Goal: Complete application form: Fill out and submit a form for a specific purpose

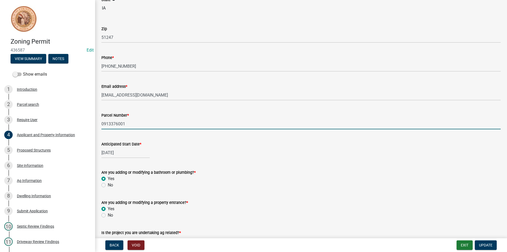
scroll to position [158, 0]
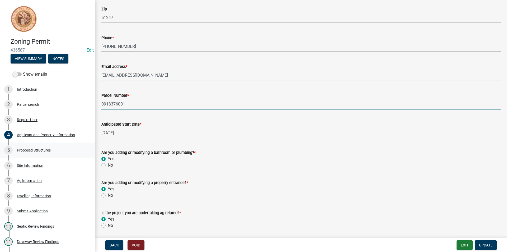
click at [49, 150] on div "Proposed Structures" at bounding box center [34, 150] width 34 height 4
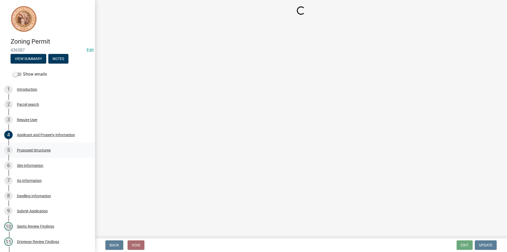
scroll to position [0, 0]
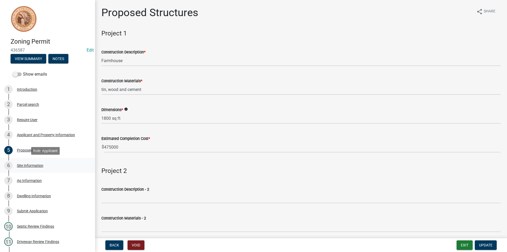
click at [38, 165] on div "Site Information" at bounding box center [30, 165] width 26 height 4
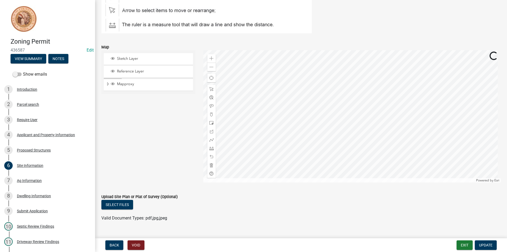
scroll to position [90, 0]
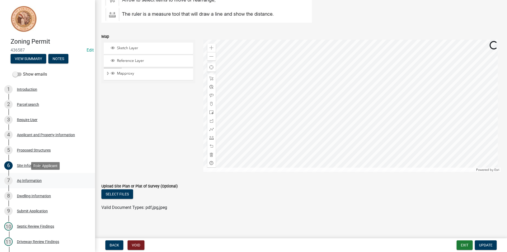
click at [32, 183] on div "7 Ag Information" at bounding box center [45, 180] width 82 height 8
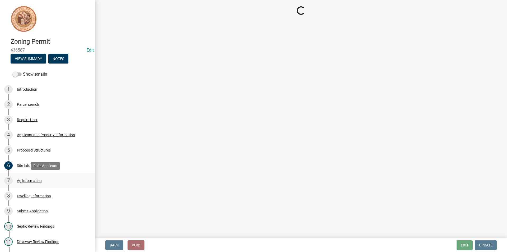
scroll to position [0, 0]
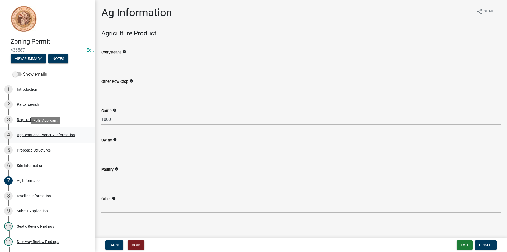
click at [43, 140] on link "4 Applicant and Property Information" at bounding box center [47, 134] width 95 height 15
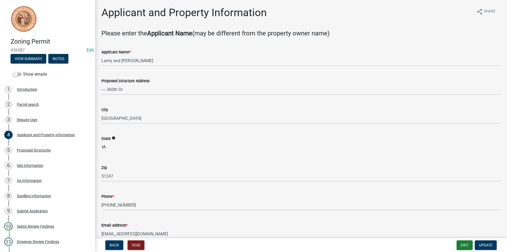
scroll to position [79, 0]
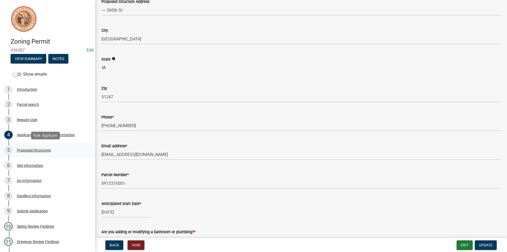
click at [39, 148] on div "Proposed Structures" at bounding box center [34, 150] width 34 height 4
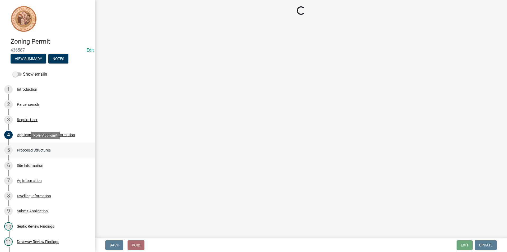
scroll to position [0, 0]
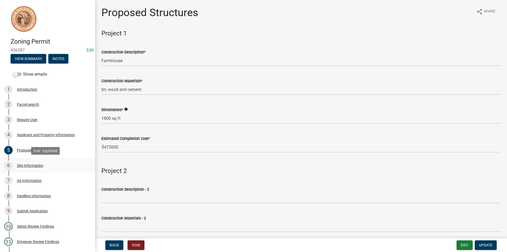
click at [38, 164] on div "Site Information" at bounding box center [30, 165] width 26 height 4
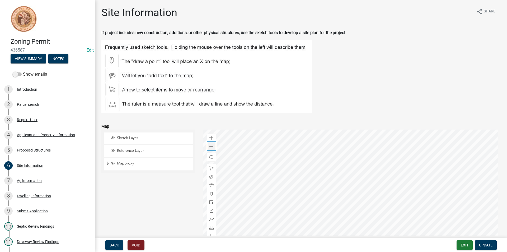
click at [212, 146] on span at bounding box center [211, 146] width 4 height 4
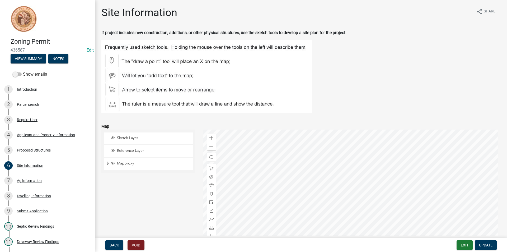
click at [308, 142] on div at bounding box center [352, 195] width 298 height 132
click at [211, 147] on span at bounding box center [211, 146] width 4 height 4
click at [33, 179] on div "Ag Information" at bounding box center [29, 181] width 25 height 4
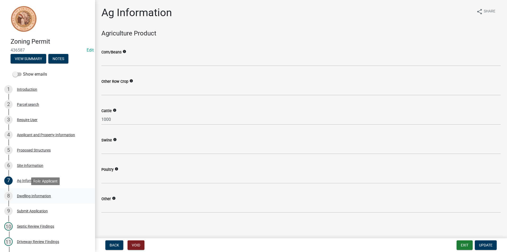
click at [42, 195] on div "Dwelling Information" at bounding box center [34, 196] width 34 height 4
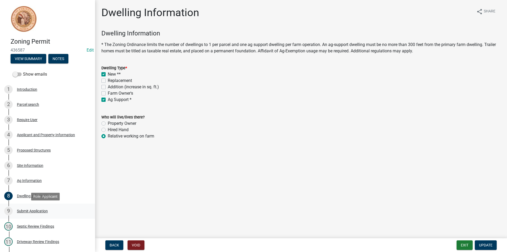
click at [42, 212] on div "Submit Application" at bounding box center [32, 211] width 31 height 4
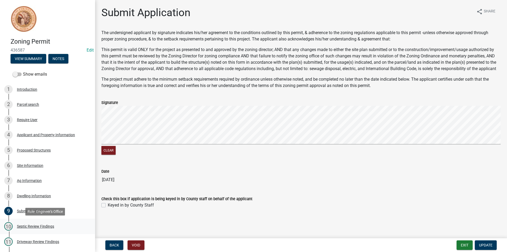
click at [40, 225] on div "Septic Review Findings" at bounding box center [35, 226] width 37 height 4
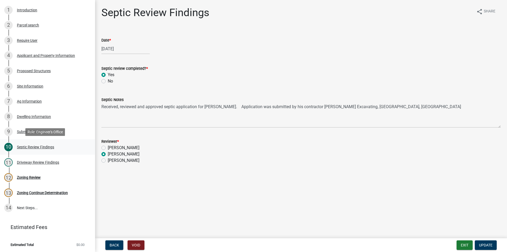
scroll to position [80, 0]
click at [48, 159] on div "Driveway Review Findings" at bounding box center [38, 161] width 42 height 4
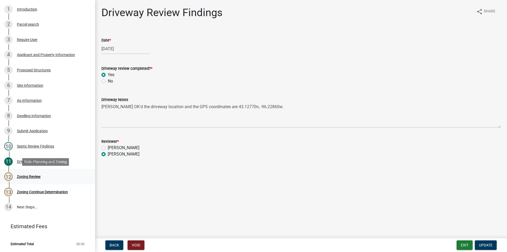
click at [27, 176] on div "Zoning Review" at bounding box center [29, 177] width 24 height 4
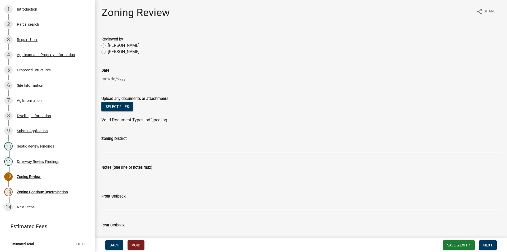
click at [108, 51] on label "[PERSON_NAME]" at bounding box center [124, 52] width 32 height 6
click at [108, 51] on input "[PERSON_NAME]" at bounding box center [109, 50] width 3 height 3
radio input "true"
click at [113, 77] on div at bounding box center [125, 78] width 48 height 11
select select "8"
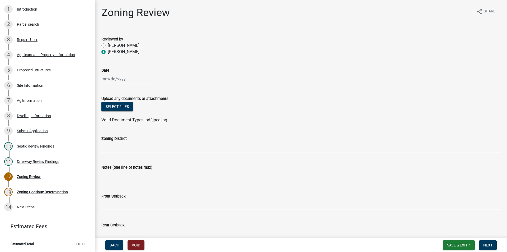
select select "2025"
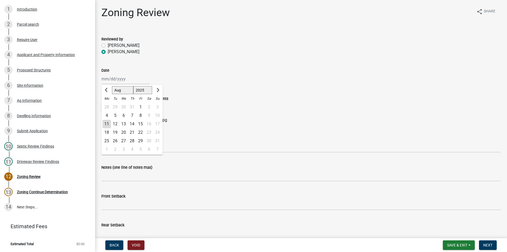
click at [106, 125] on div "11" at bounding box center [106, 124] width 8 height 8
type input "[DATE]"
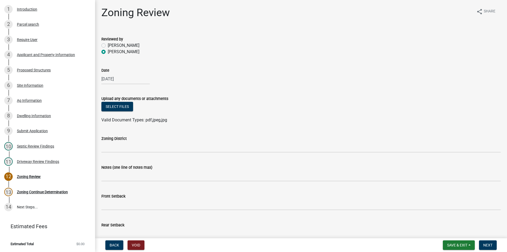
drag, startPoint x: 106, startPoint y: 125, endPoint x: 245, endPoint y: 100, distance: 140.6
click at [245, 100] on div "Upload any documents or attachments" at bounding box center [300, 98] width 399 height 6
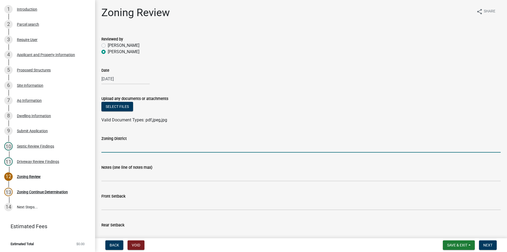
click at [155, 144] on input "Zoning District" at bounding box center [300, 147] width 399 height 11
type input "AG"
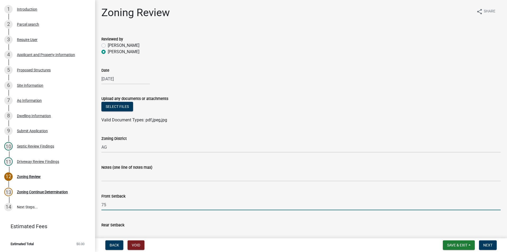
type input "75"
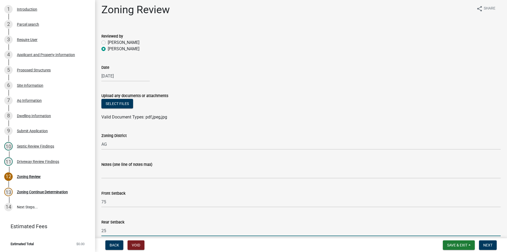
type input "25"
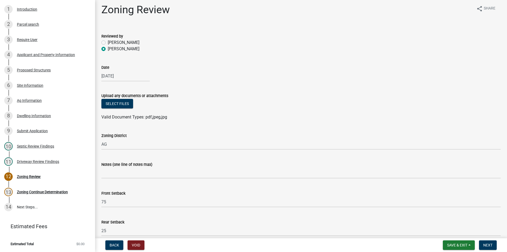
scroll to position [144, 0]
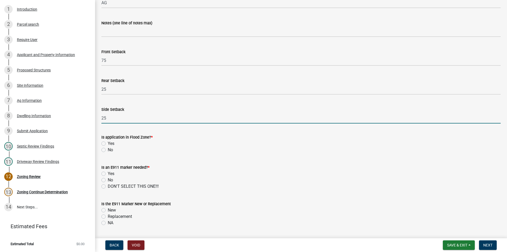
type input "25"
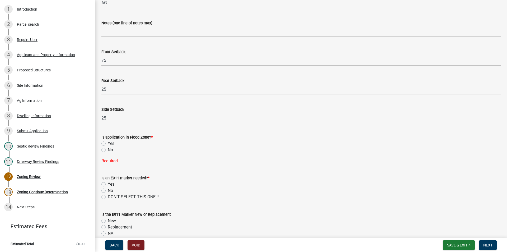
click at [108, 149] on label "No" at bounding box center [110, 150] width 5 height 6
click at [108, 149] on input "No" at bounding box center [109, 148] width 3 height 3
radio input "true"
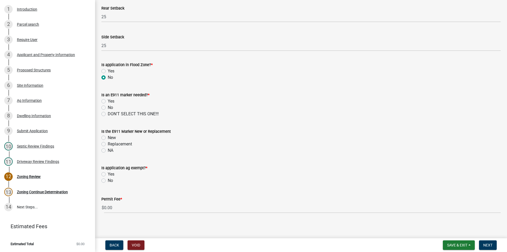
scroll to position [219, 0]
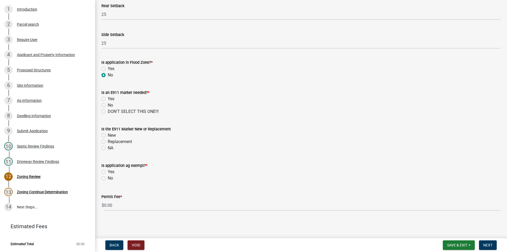
click at [108, 106] on label "No" at bounding box center [110, 105] width 5 height 6
click at [108, 105] on input "No" at bounding box center [109, 103] width 3 height 3
radio input "true"
click at [108, 148] on label "NA" at bounding box center [111, 148] width 6 height 6
click at [108, 148] on input "NA" at bounding box center [109, 146] width 3 height 3
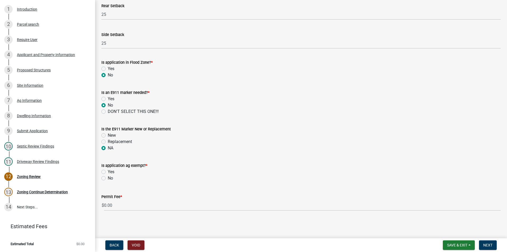
radio input "true"
click at [108, 173] on label "Yes" at bounding box center [111, 171] width 7 height 6
click at [108, 172] on input "Yes" at bounding box center [109, 169] width 3 height 3
radio input "true"
click at [489, 246] on span "Next" at bounding box center [487, 245] width 9 height 4
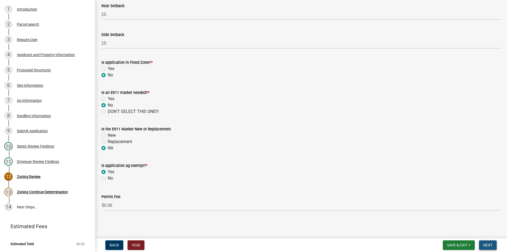
scroll to position [0, 0]
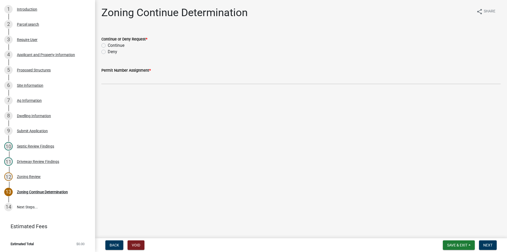
click at [108, 45] on label "Continue" at bounding box center [116, 45] width 17 height 6
click at [108, 45] on input "Continue" at bounding box center [109, 43] width 3 height 3
radio input "true"
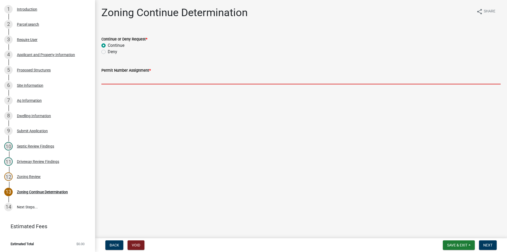
click at [128, 76] on input "Permit Number Assignment *" at bounding box center [300, 78] width 399 height 11
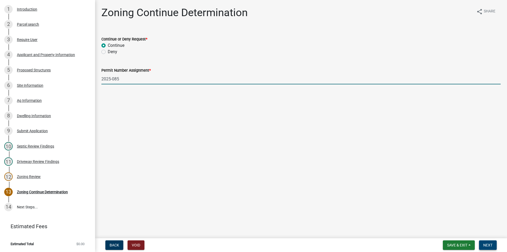
type input "2025-085"
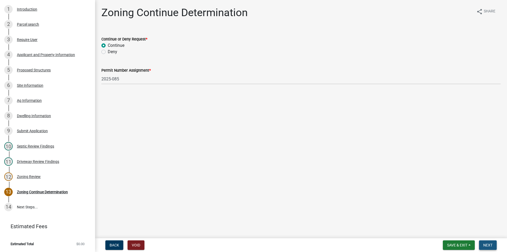
click at [493, 248] on button "Next" at bounding box center [488, 245] width 18 height 10
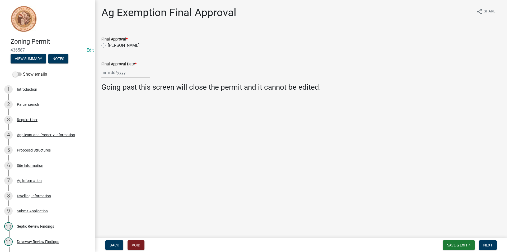
click at [108, 47] on label "[PERSON_NAME]" at bounding box center [124, 45] width 32 height 6
click at [108, 46] on input "[PERSON_NAME]" at bounding box center [109, 43] width 3 height 3
radio input "true"
click at [45, 136] on div "Applicant and Property Information" at bounding box center [46, 135] width 58 height 4
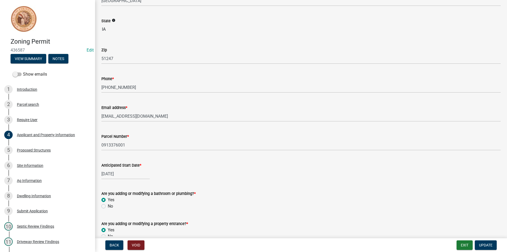
scroll to position [158, 0]
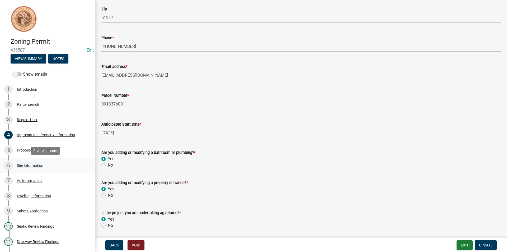
click at [31, 164] on div "Site Information" at bounding box center [30, 165] width 26 height 4
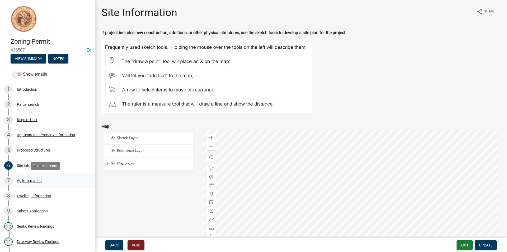
click at [37, 181] on div "Ag Information" at bounding box center [29, 181] width 25 height 4
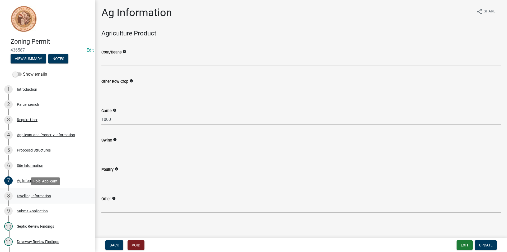
click at [38, 195] on div "Dwelling Information" at bounding box center [34, 196] width 34 height 4
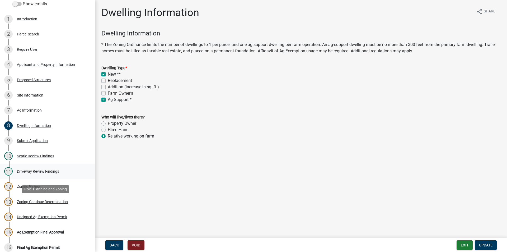
scroll to position [79, 0]
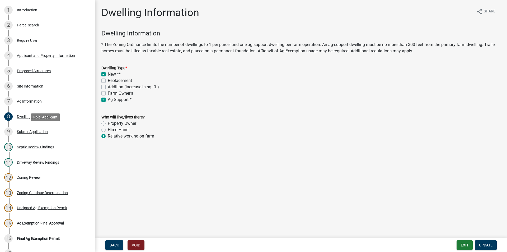
click at [39, 132] on div "Submit Application" at bounding box center [32, 132] width 31 height 4
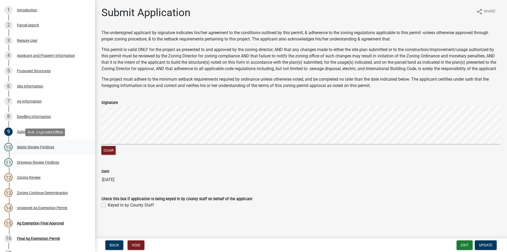
click at [44, 148] on div "Septic Review Findings" at bounding box center [35, 147] width 37 height 4
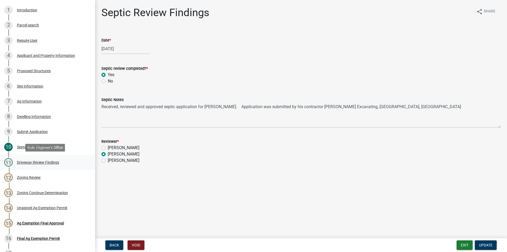
click at [45, 161] on div "Driveway Review Findings" at bounding box center [38, 162] width 42 height 4
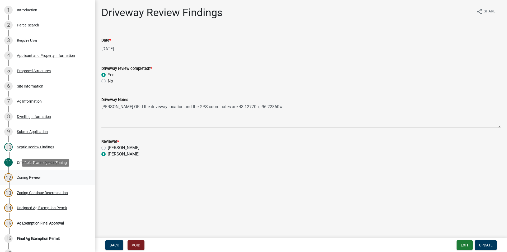
click at [30, 178] on div "Zoning Review" at bounding box center [29, 177] width 24 height 4
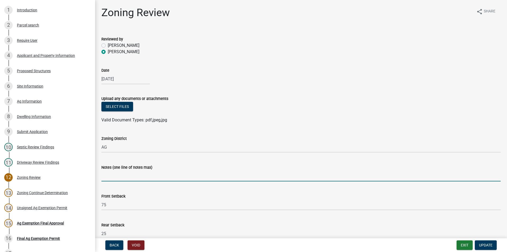
click at [118, 176] on input "Notes (one line of notes max)" at bounding box center [300, 175] width 399 height 11
type input "ADDRESS [STREET_ADDRESS]"
click at [492, 245] on span "Update" at bounding box center [485, 245] width 13 height 4
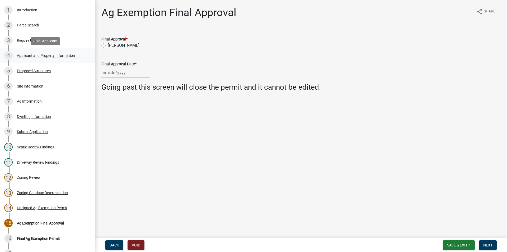
click at [43, 54] on div "Applicant and Property Information" at bounding box center [46, 56] width 58 height 4
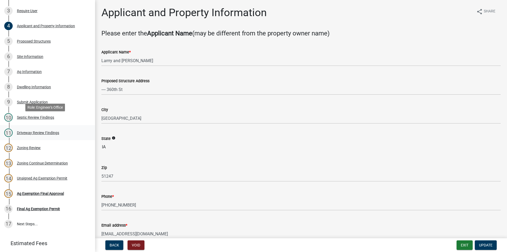
scroll to position [126, 0]
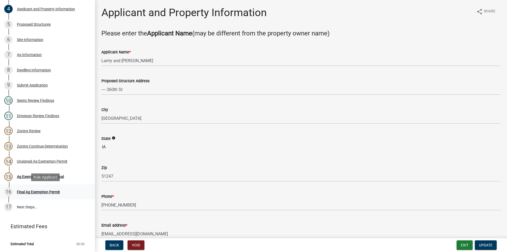
click at [48, 189] on div "16 Final Ag Exemption Permit" at bounding box center [45, 191] width 82 height 8
click at [50, 145] on div "Zoning Continue Determination" at bounding box center [42, 146] width 51 height 4
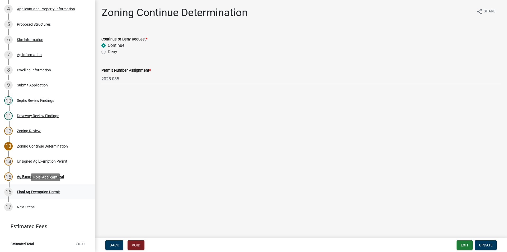
click at [52, 190] on div "Final Ag Exemption Permit" at bounding box center [38, 192] width 43 height 4
click at [51, 178] on div "Ag Exemption Final Approval" at bounding box center [40, 177] width 47 height 4
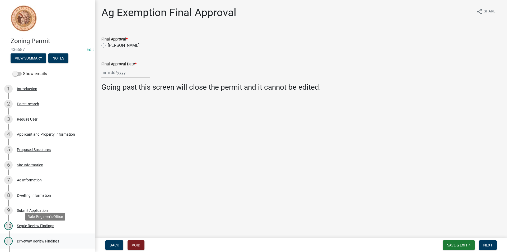
scroll to position [0, 0]
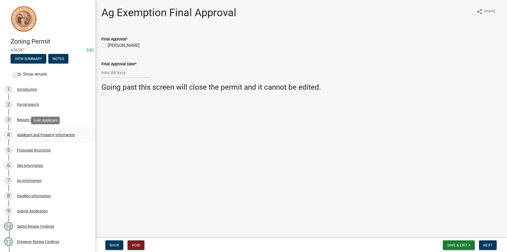
click at [52, 134] on div "Applicant and Property Information" at bounding box center [46, 135] width 58 height 4
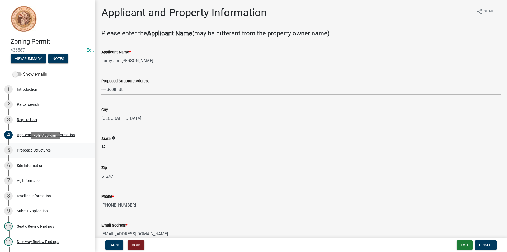
click at [46, 146] on div "5 Proposed Structures" at bounding box center [45, 150] width 82 height 8
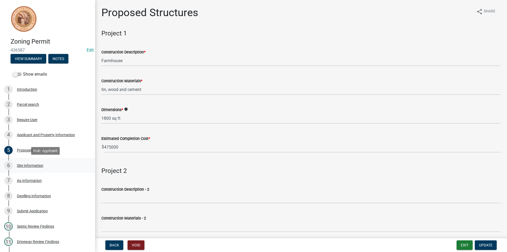
click at [39, 167] on div "Site Information" at bounding box center [30, 165] width 26 height 4
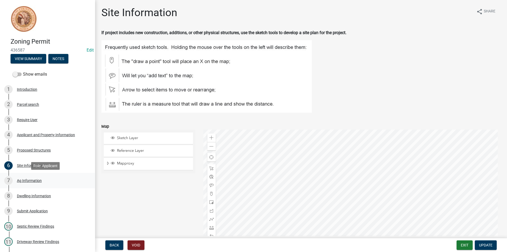
click at [38, 179] on div "Ag Information" at bounding box center [29, 181] width 25 height 4
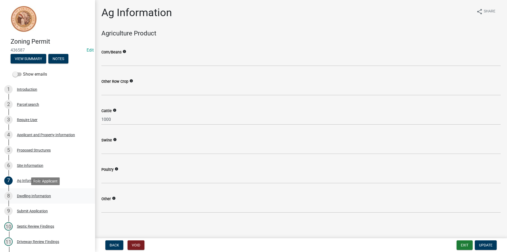
click at [45, 193] on div "8 Dwelling Information" at bounding box center [45, 195] width 82 height 8
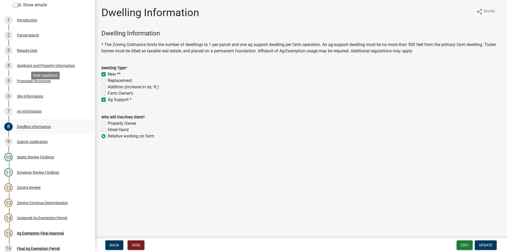
scroll to position [106, 0]
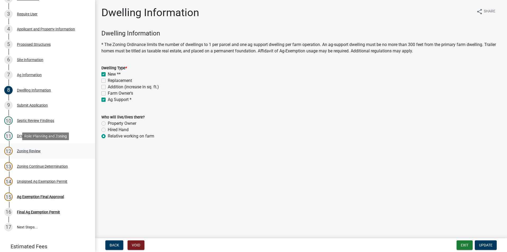
click at [35, 151] on div "Zoning Review" at bounding box center [29, 151] width 24 height 4
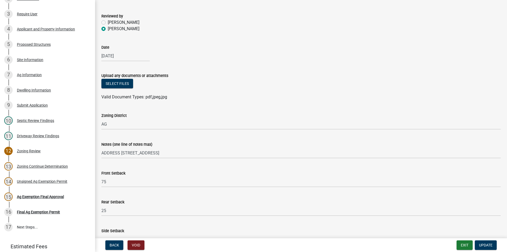
scroll to position [53, 0]
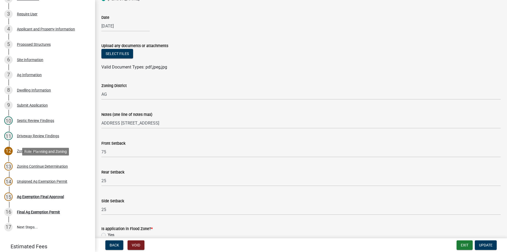
click at [53, 168] on div "Zoning Continue Determination" at bounding box center [42, 166] width 51 height 4
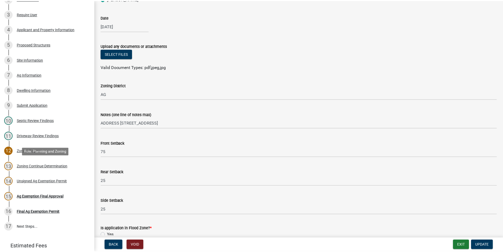
scroll to position [0, 0]
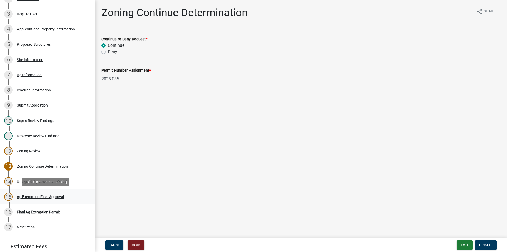
click at [55, 197] on div "Ag Exemption Final Approval" at bounding box center [40, 197] width 47 height 4
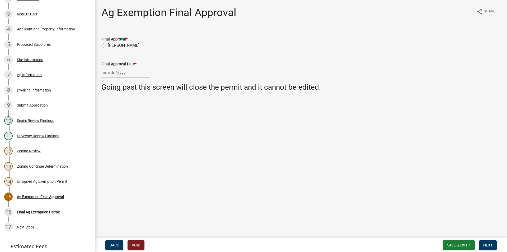
click at [108, 44] on label "[PERSON_NAME]" at bounding box center [124, 45] width 32 height 6
click at [108, 44] on input "[PERSON_NAME]" at bounding box center [109, 43] width 3 height 3
radio input "true"
click at [117, 71] on div at bounding box center [125, 72] width 48 height 11
select select "8"
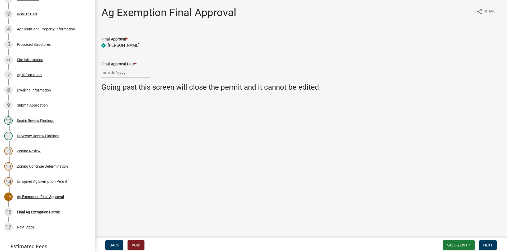
select select "2025"
click at [104, 119] on div "11" at bounding box center [106, 117] width 8 height 8
type input "[DATE]"
click at [489, 243] on span "Next" at bounding box center [487, 245] width 9 height 4
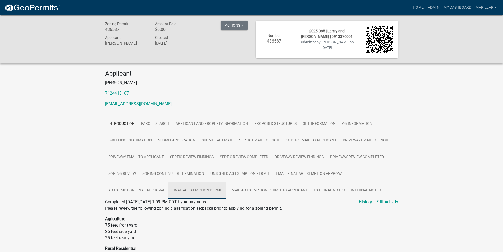
click at [194, 191] on link "Final Ag Exemption Permit" at bounding box center [197, 190] width 58 height 17
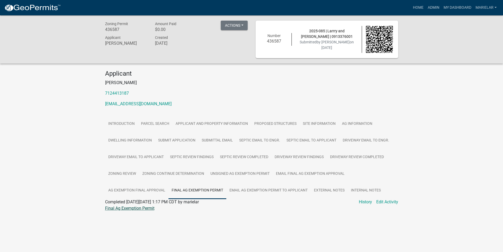
click at [141, 205] on link "Final Ag Exemption Permit" at bounding box center [129, 207] width 49 height 5
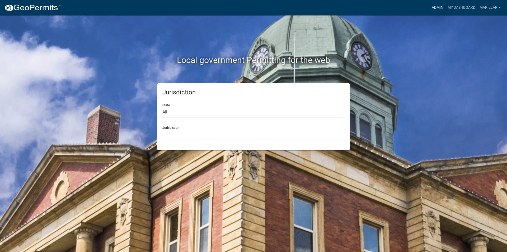
click at [435, 6] on link "Admin" at bounding box center [438, 8] width 16 height 10
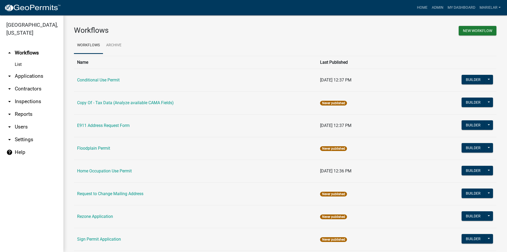
click at [10, 73] on icon "arrow_drop_down" at bounding box center [9, 76] width 6 height 6
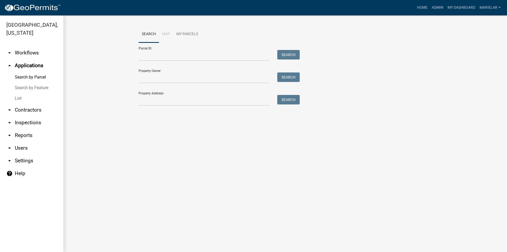
click at [20, 93] on link "List" at bounding box center [31, 98] width 63 height 11
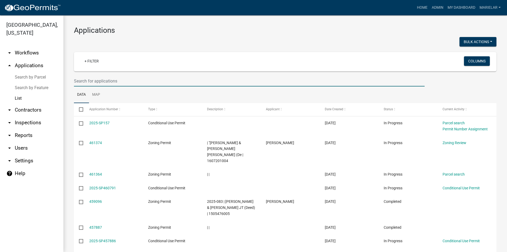
click at [141, 83] on input "text" at bounding box center [249, 81] width 351 height 11
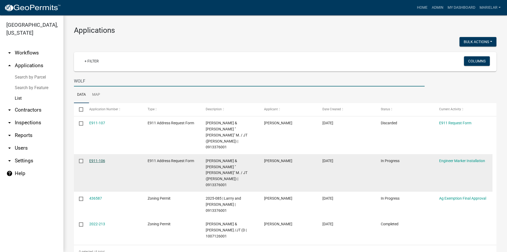
type input "WOLF"
click at [100, 158] on link "E911-106" at bounding box center [97, 160] width 16 height 4
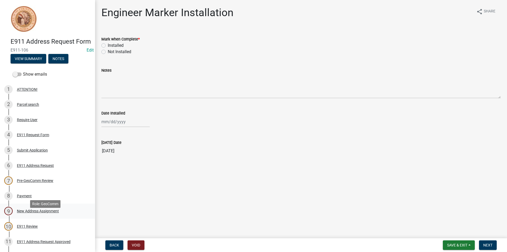
click at [43, 215] on div "9 New Address Assignment" at bounding box center [45, 211] width 82 height 8
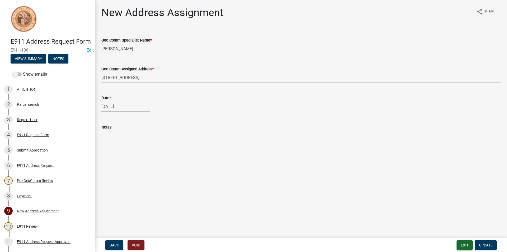
click at [462, 244] on button "Exit" at bounding box center [465, 245] width 16 height 10
